Goal: Task Accomplishment & Management: Manage account settings

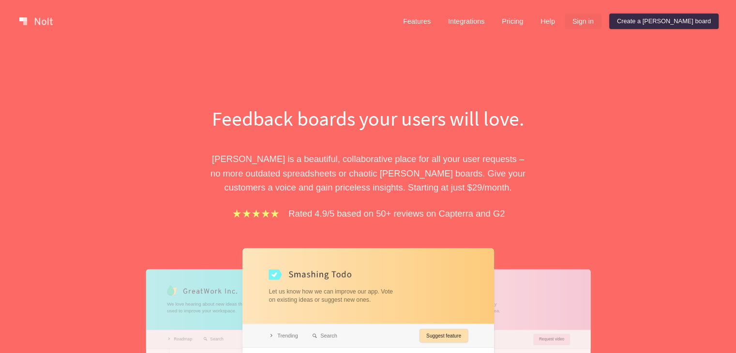
click at [601, 22] on link "Sign in" at bounding box center [583, 21] width 37 height 15
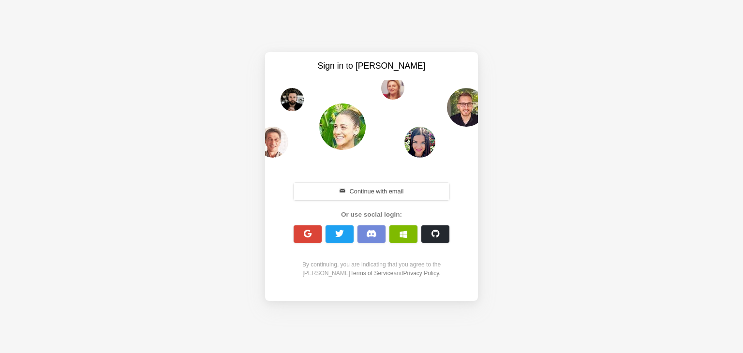
drag, startPoint x: 284, startPoint y: 187, endPoint x: 290, endPoint y: 182, distance: 8.2
click at [285, 185] on div "Continue with email Or use social login: By continuing, you are indicating that…" at bounding box center [371, 229] width 213 height 135
click at [315, 187] on button "Continue with email" at bounding box center [372, 191] width 156 height 17
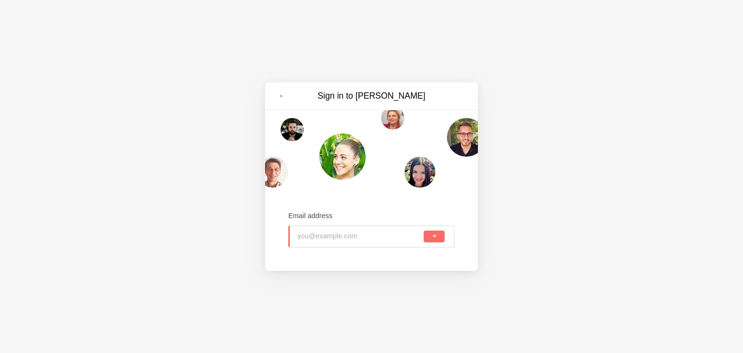
click at [317, 236] on input "email" at bounding box center [360, 236] width 124 height 21
type input "normal.user.2027@gmail.com"
click at [432, 237] on span "submit" at bounding box center [434, 236] width 5 height 5
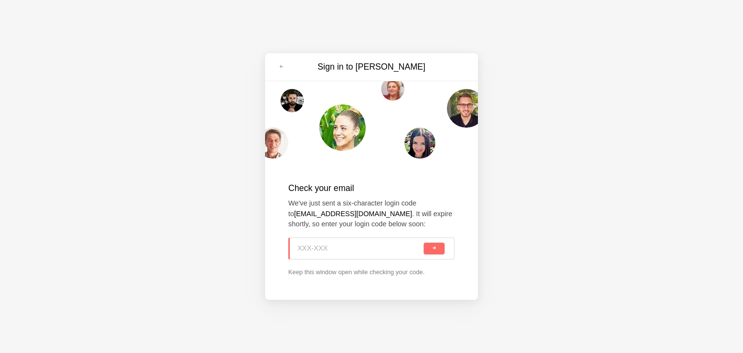
click at [364, 251] on input at bounding box center [360, 248] width 124 height 21
click at [429, 250] on button "submit" at bounding box center [434, 249] width 21 height 12
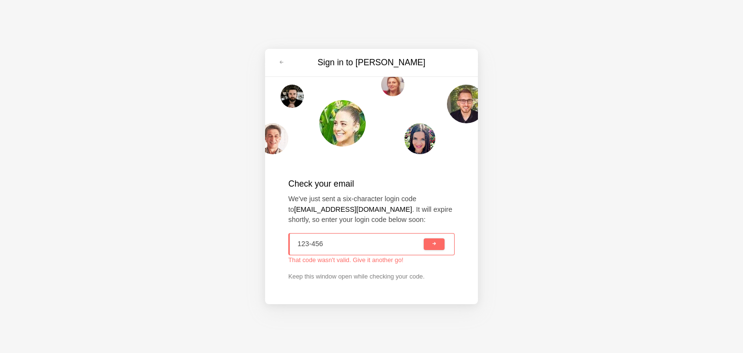
type input "123-456"
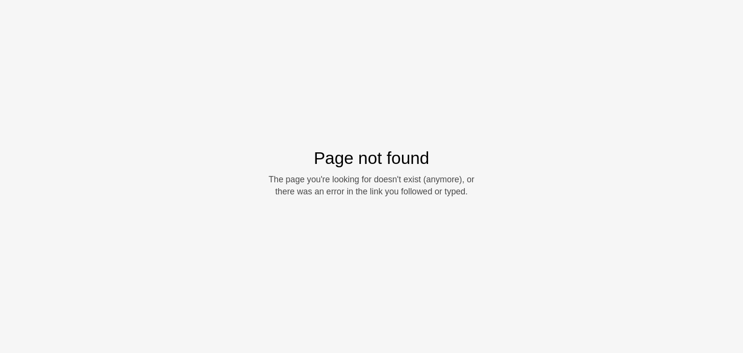
click at [124, 49] on div "Page not found The page you're looking for doesn't exist (anymore), or there wa…" at bounding box center [371, 176] width 743 height 353
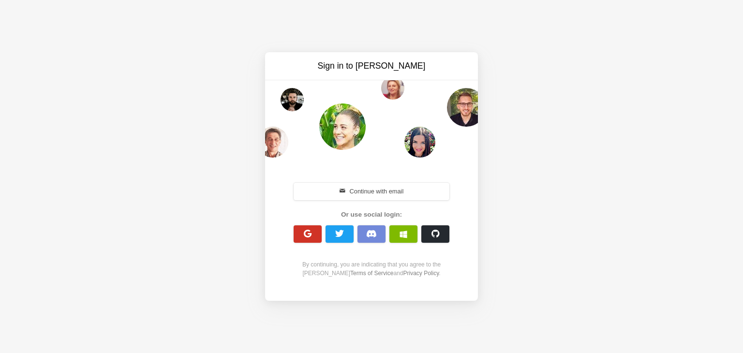
click at [296, 228] on button "button" at bounding box center [308, 233] width 28 height 17
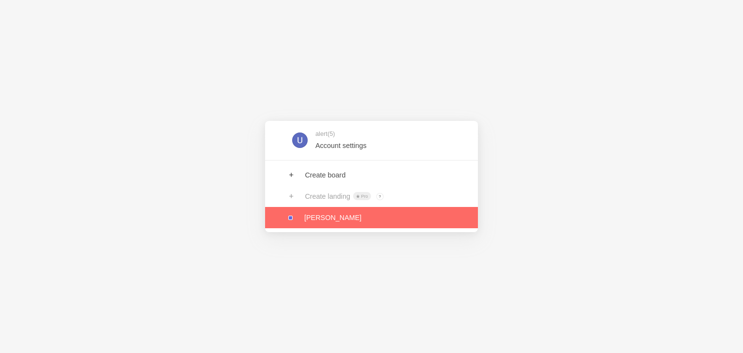
click at [304, 225] on link at bounding box center [371, 217] width 213 height 21
